Goal: Task Accomplishment & Management: Complete application form

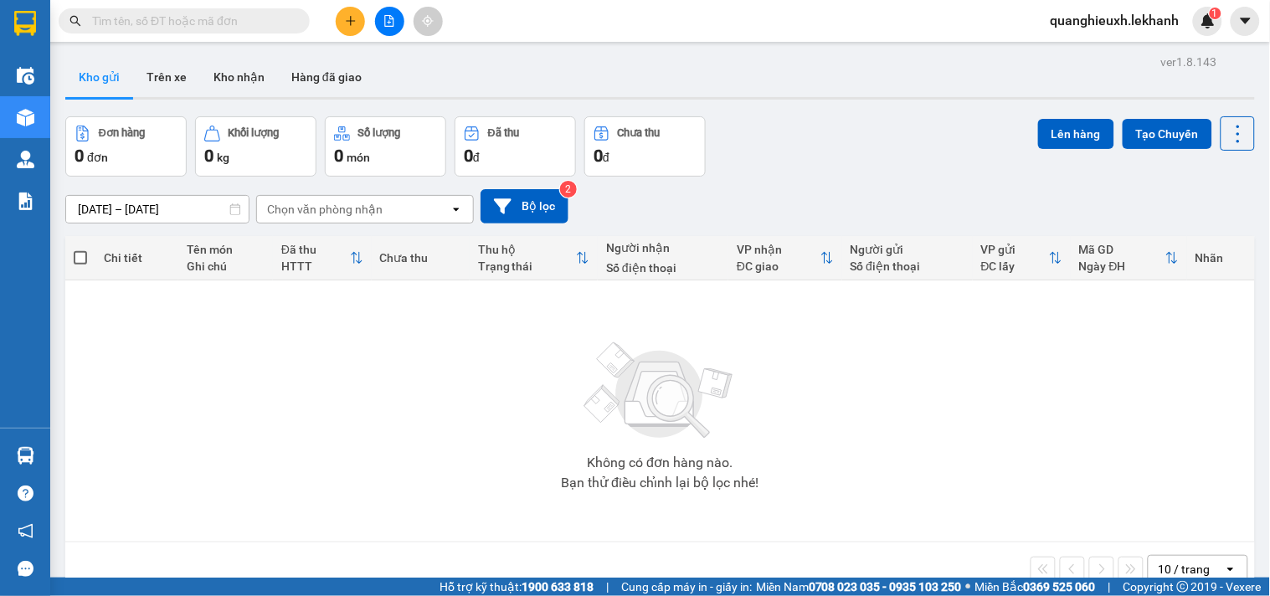
click at [343, 22] on button at bounding box center [350, 21] width 29 height 29
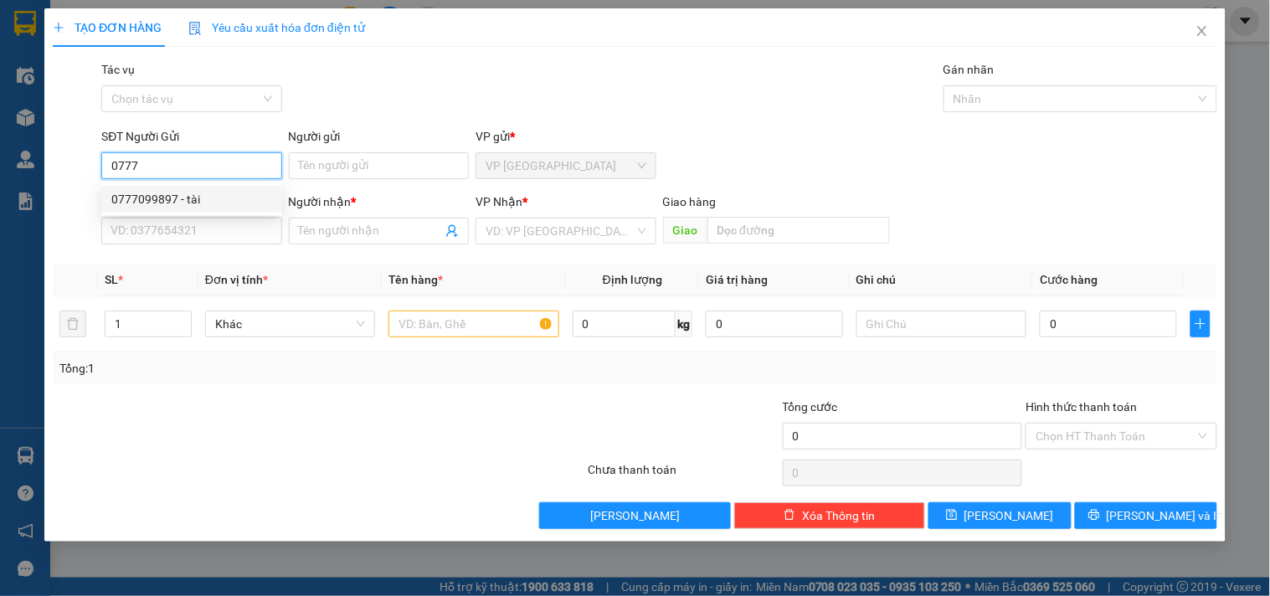
click at [224, 186] on div "0777099897 - tài" at bounding box center [191, 199] width 181 height 27
type input "0777099897"
type input "tài"
type input "0978484852"
type input "nha khoa á âu"
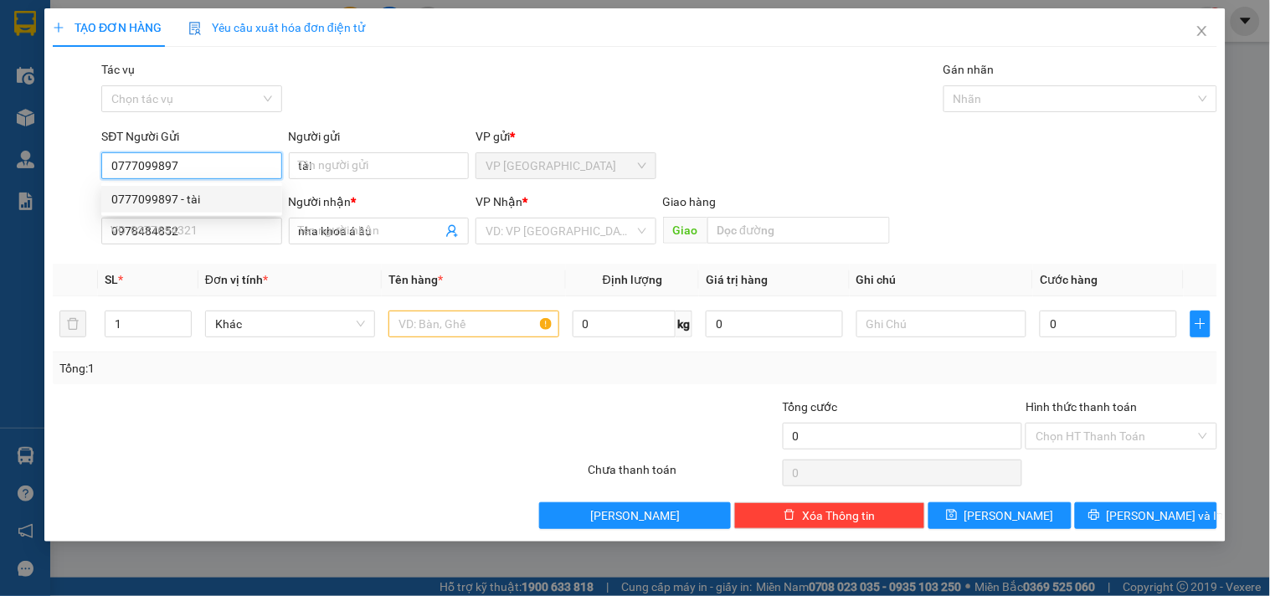
type input "30.000"
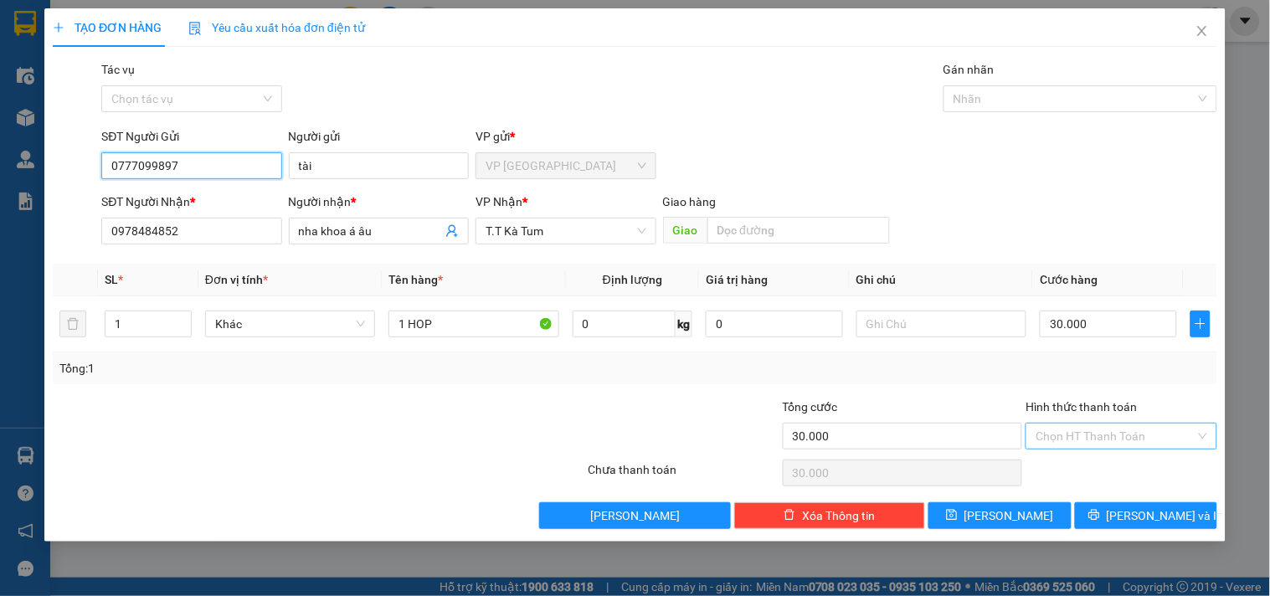
type input "0777099897"
click at [1135, 437] on input "Hình thức thanh toán" at bounding box center [1115, 436] width 159 height 25
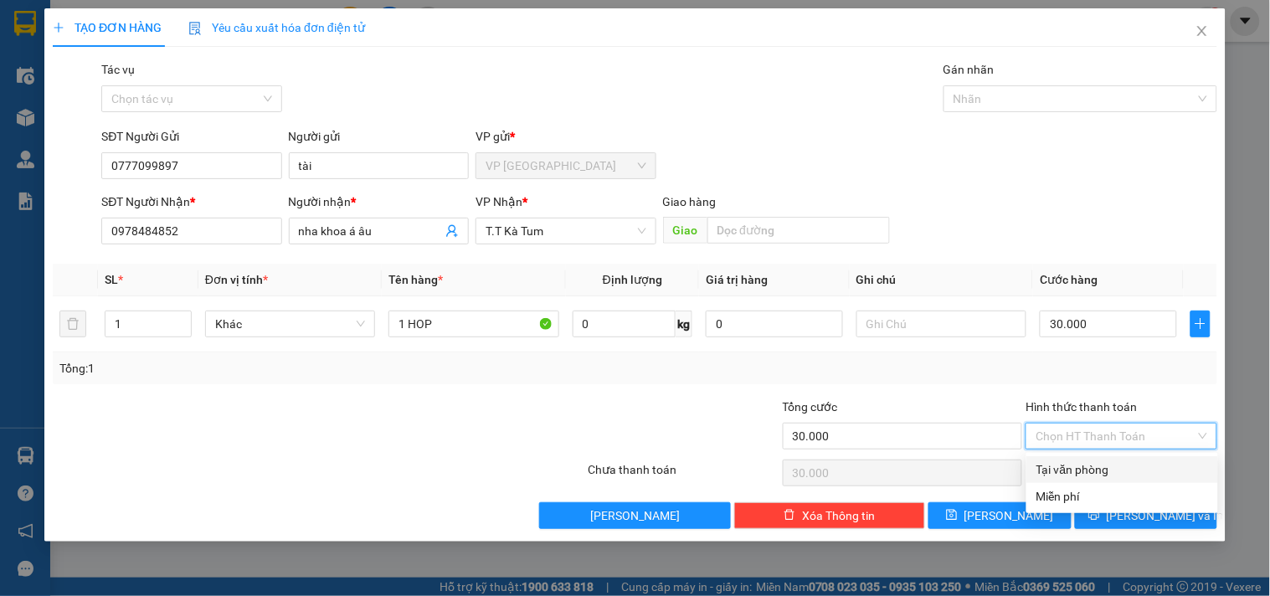
click at [1080, 466] on div "Tại văn phòng" at bounding box center [1123, 470] width 172 height 18
type input "0"
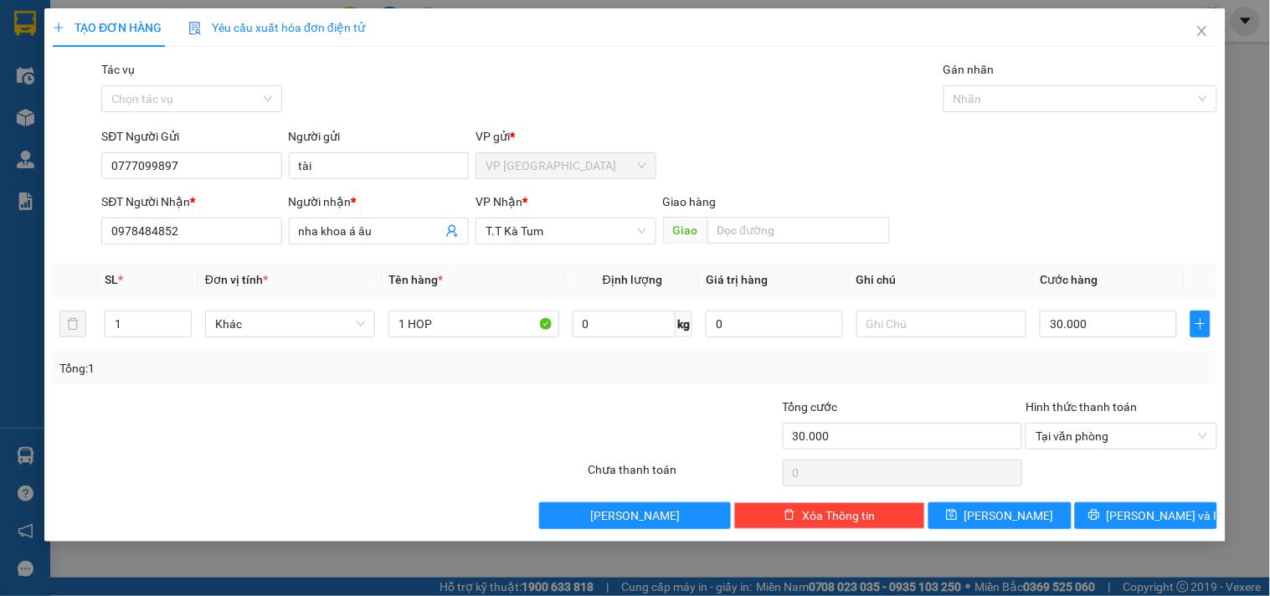
click at [939, 381] on div "Tổng: 1" at bounding box center [635, 369] width 1165 height 32
click at [1126, 509] on button "[PERSON_NAME] và In" at bounding box center [1146, 515] width 142 height 27
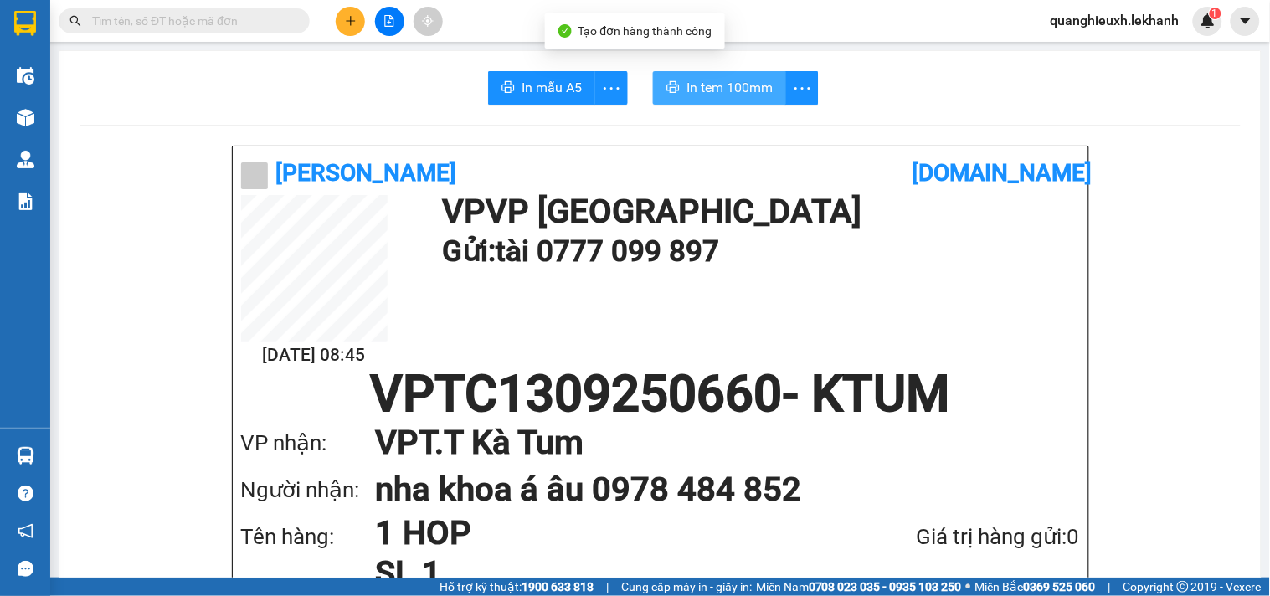
click at [739, 93] on span "In tem 100mm" at bounding box center [730, 87] width 86 height 21
click at [238, 12] on input "text" at bounding box center [191, 21] width 198 height 18
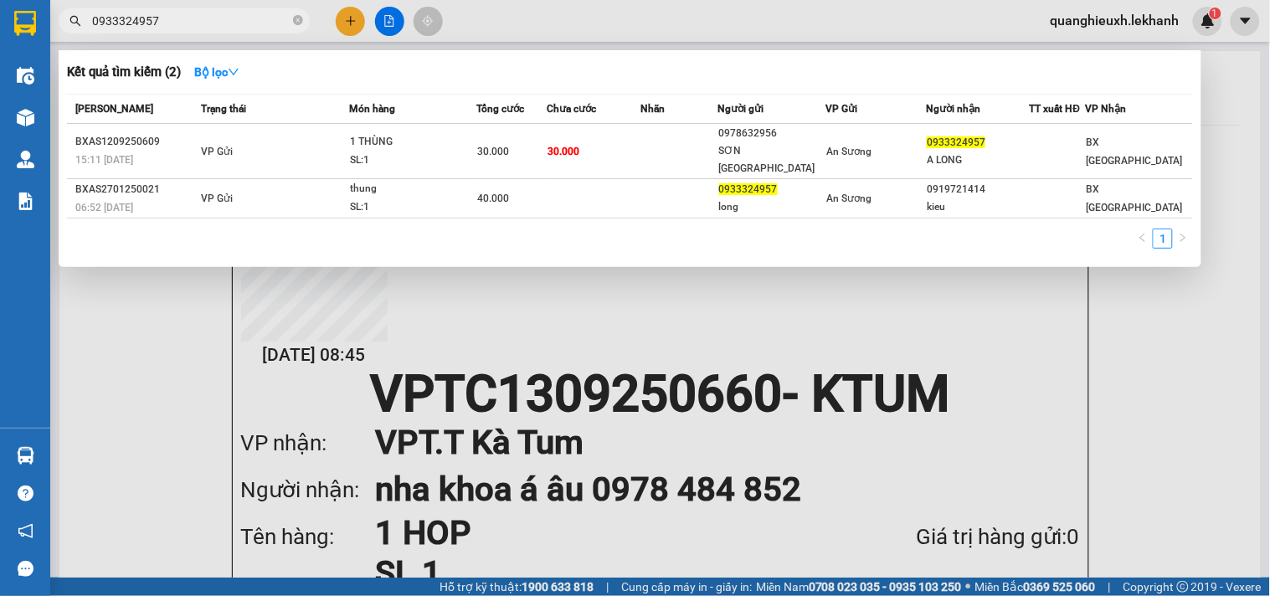
type input "0933324957"
click at [643, 325] on div at bounding box center [635, 298] width 1270 height 596
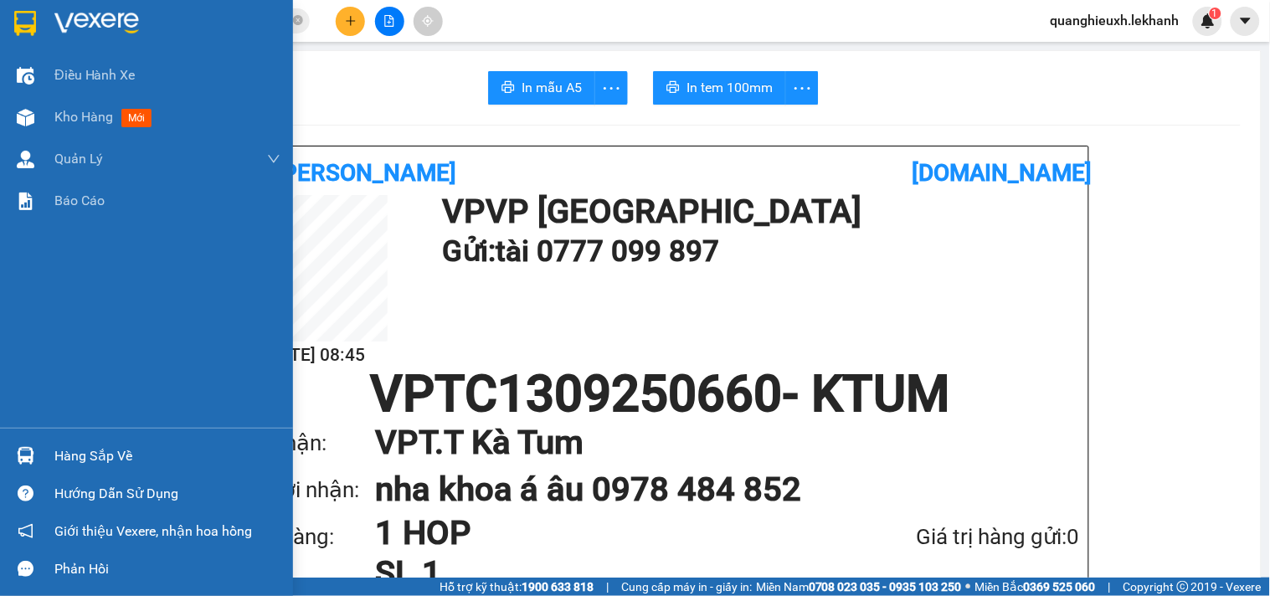
click at [44, 22] on div at bounding box center [146, 27] width 293 height 54
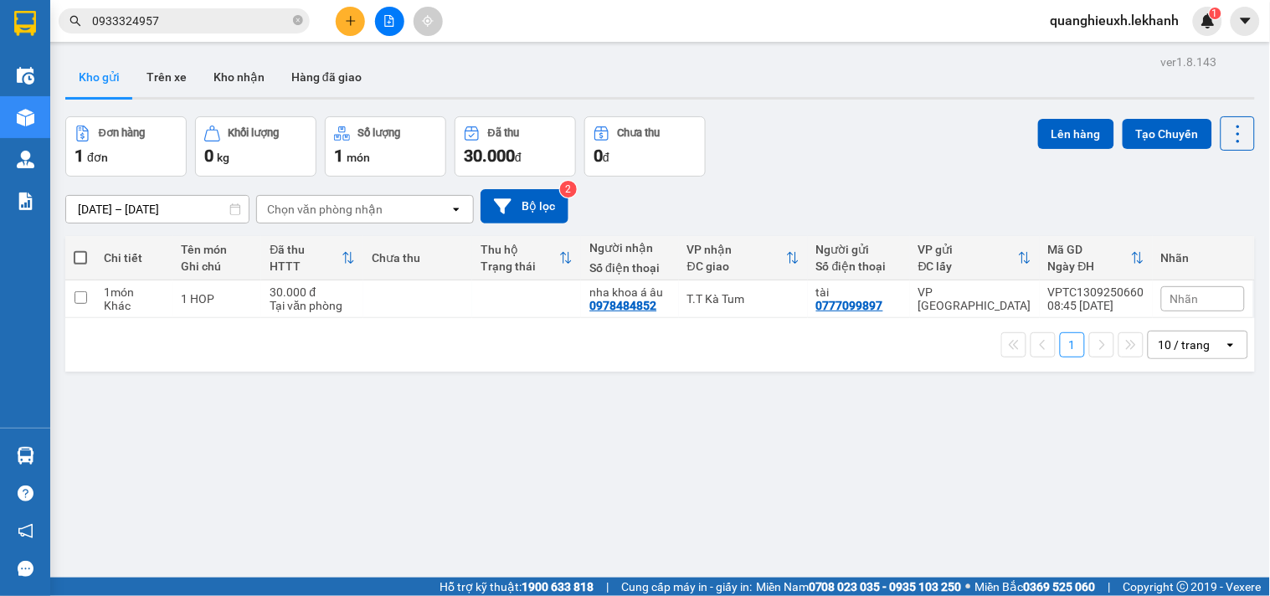
click at [614, 79] on div "Kho gửi Trên xe Kho nhận Hàng đã giao" at bounding box center [660, 79] width 1190 height 44
